Goal: Find specific page/section: Find specific page/section

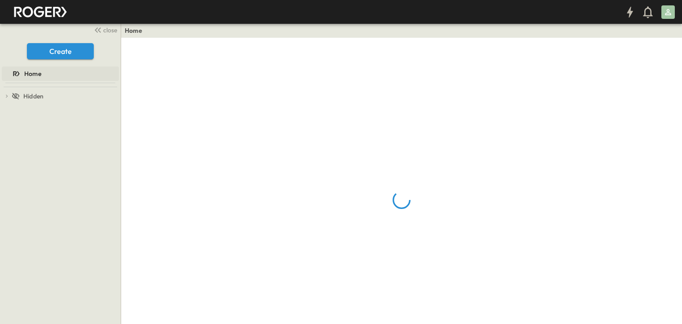
click at [42, 73] on div "Home" at bounding box center [59, 73] width 115 height 9
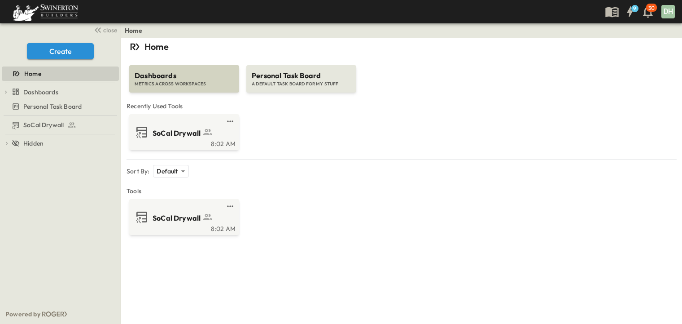
click at [175, 82] on span "METRICS ACROSS WORKSPACES" at bounding box center [184, 84] width 99 height 6
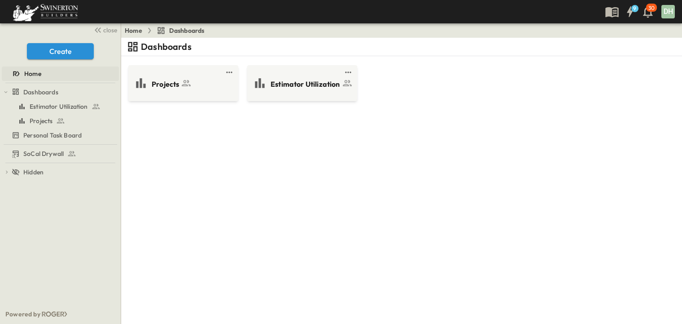
click at [44, 74] on div "Home" at bounding box center [59, 73] width 115 height 9
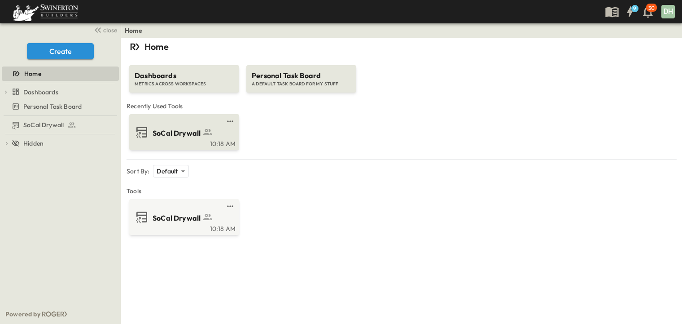
click at [179, 129] on span "SoCal Drywall" at bounding box center [177, 133] width 48 height 10
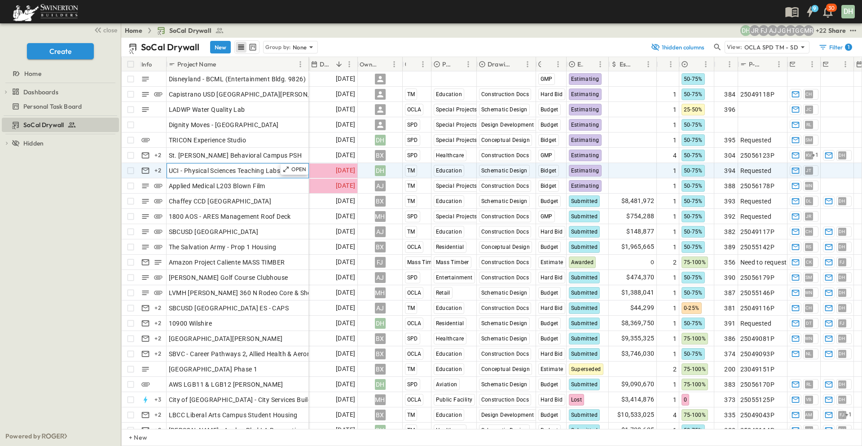
click at [227, 171] on span "UCI - Physical Sciences Teaching Labs" at bounding box center [225, 170] width 112 height 9
click at [227, 171] on input "**********" at bounding box center [200, 171] width 66 height 10
